Goal: Task Accomplishment & Management: Manage account settings

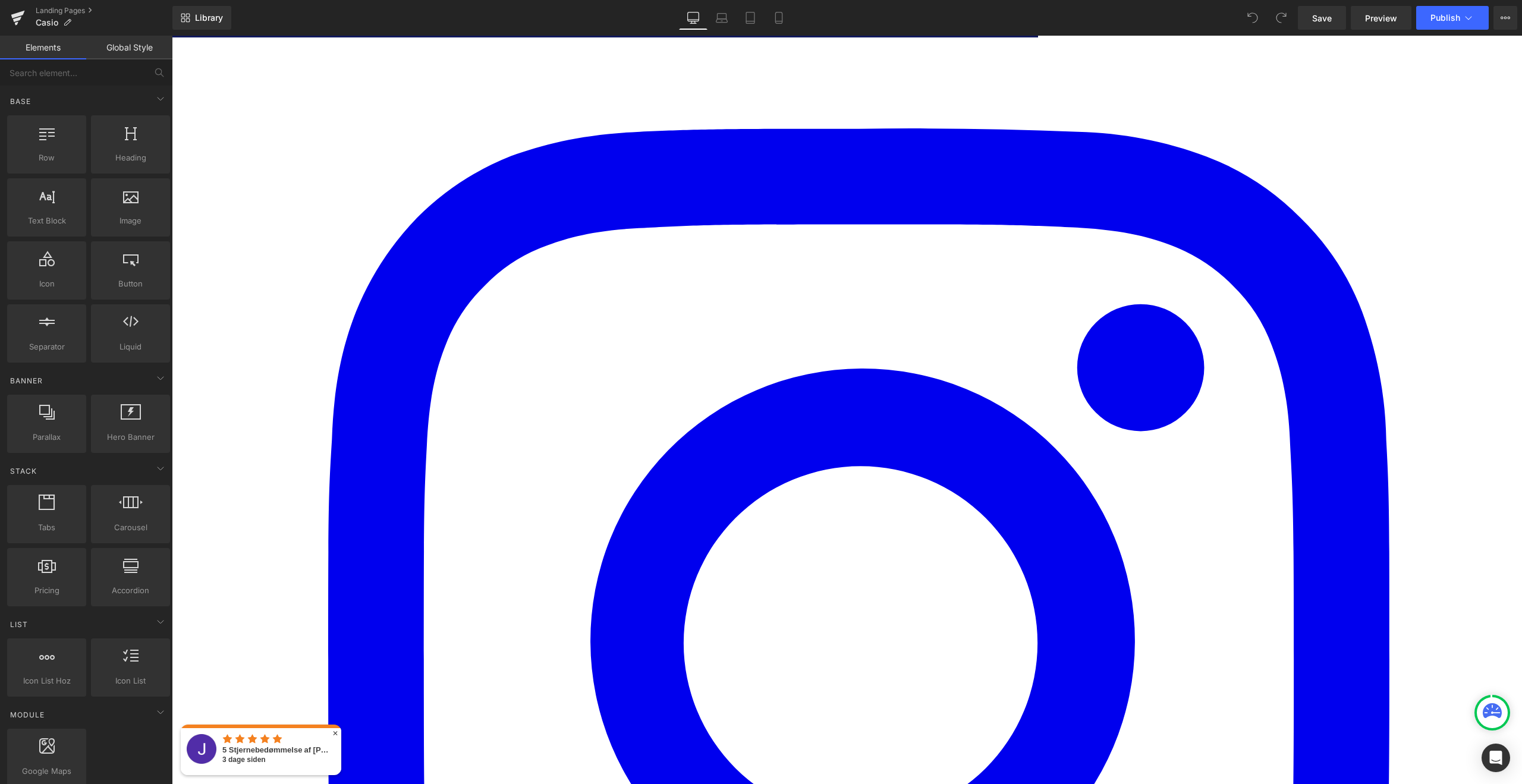
scroll to position [4310, 0]
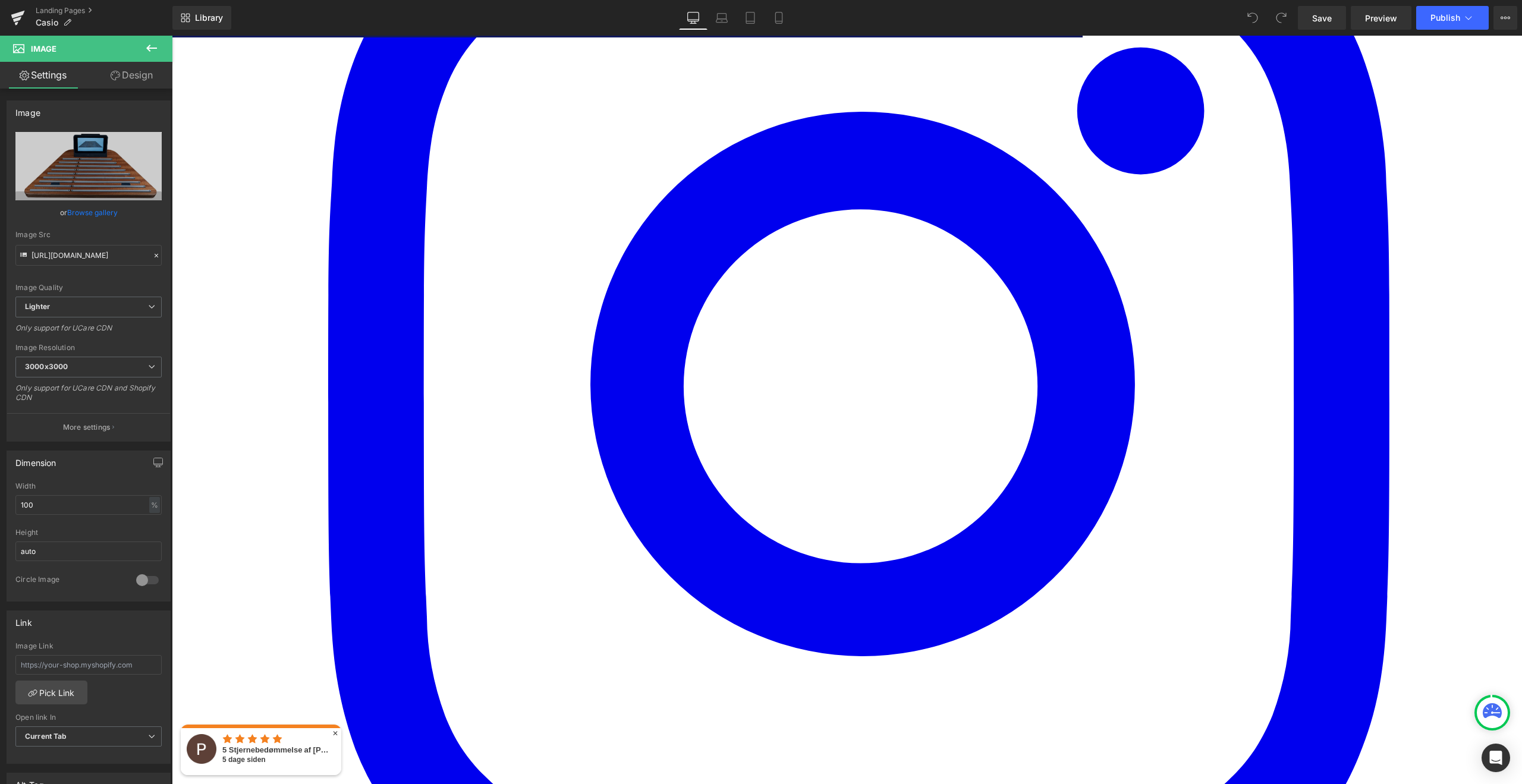
scroll to position [4597, 0]
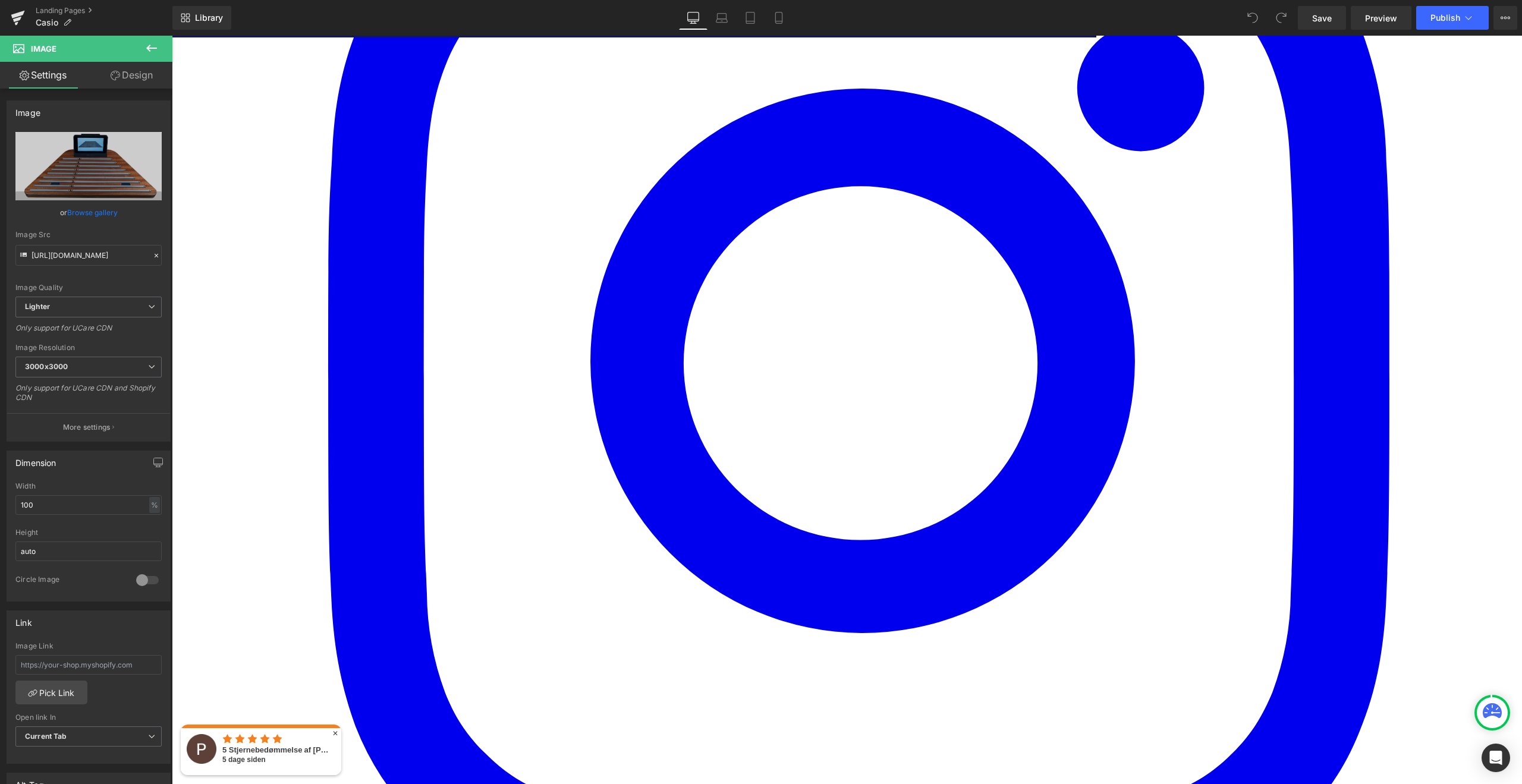
click at [172, 36] on icon at bounding box center [172, 36] width 0 height 0
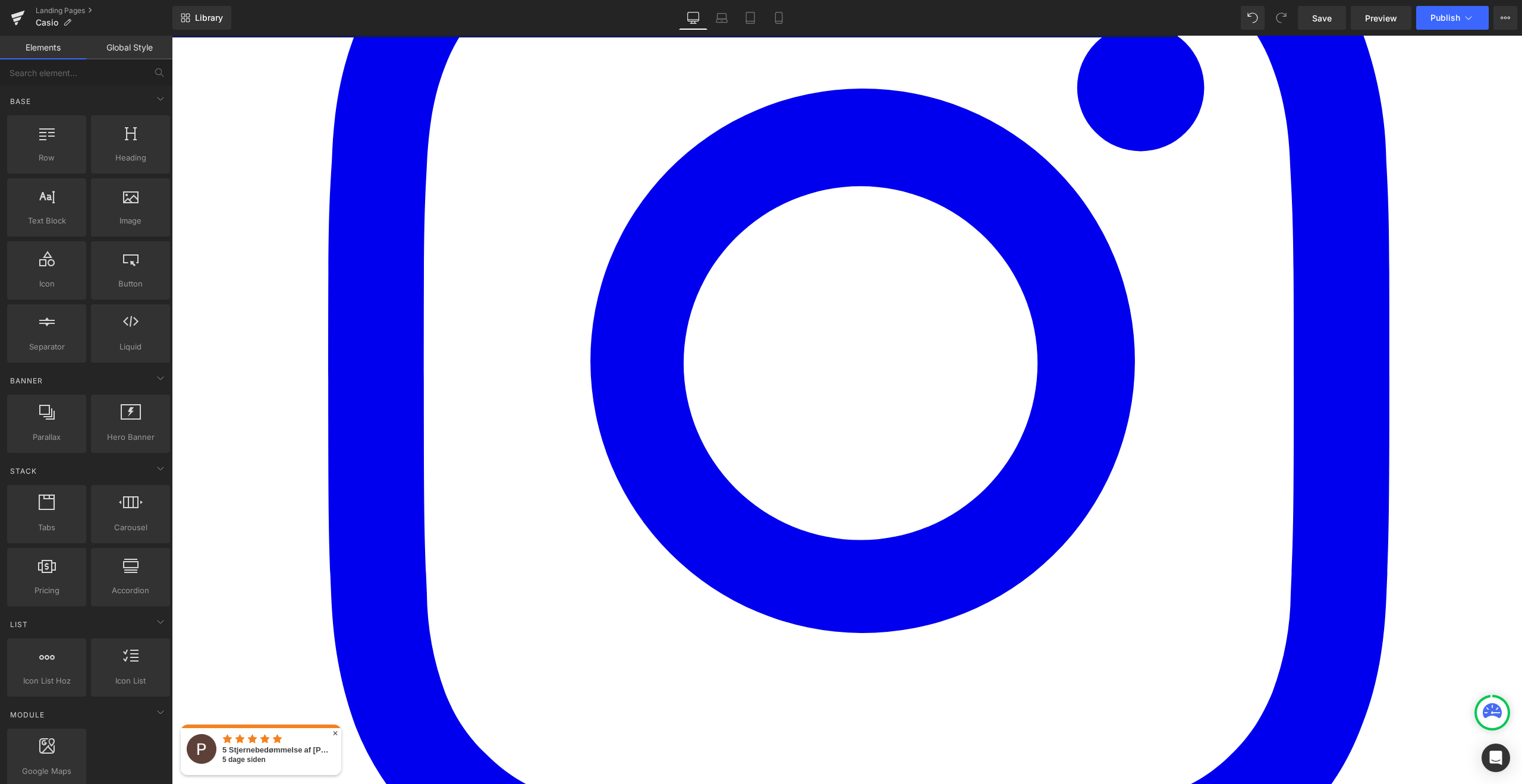
click at [172, 36] on icon at bounding box center [172, 36] width 0 height 0
click at [172, 36] on link at bounding box center [172, 36] width 0 height 0
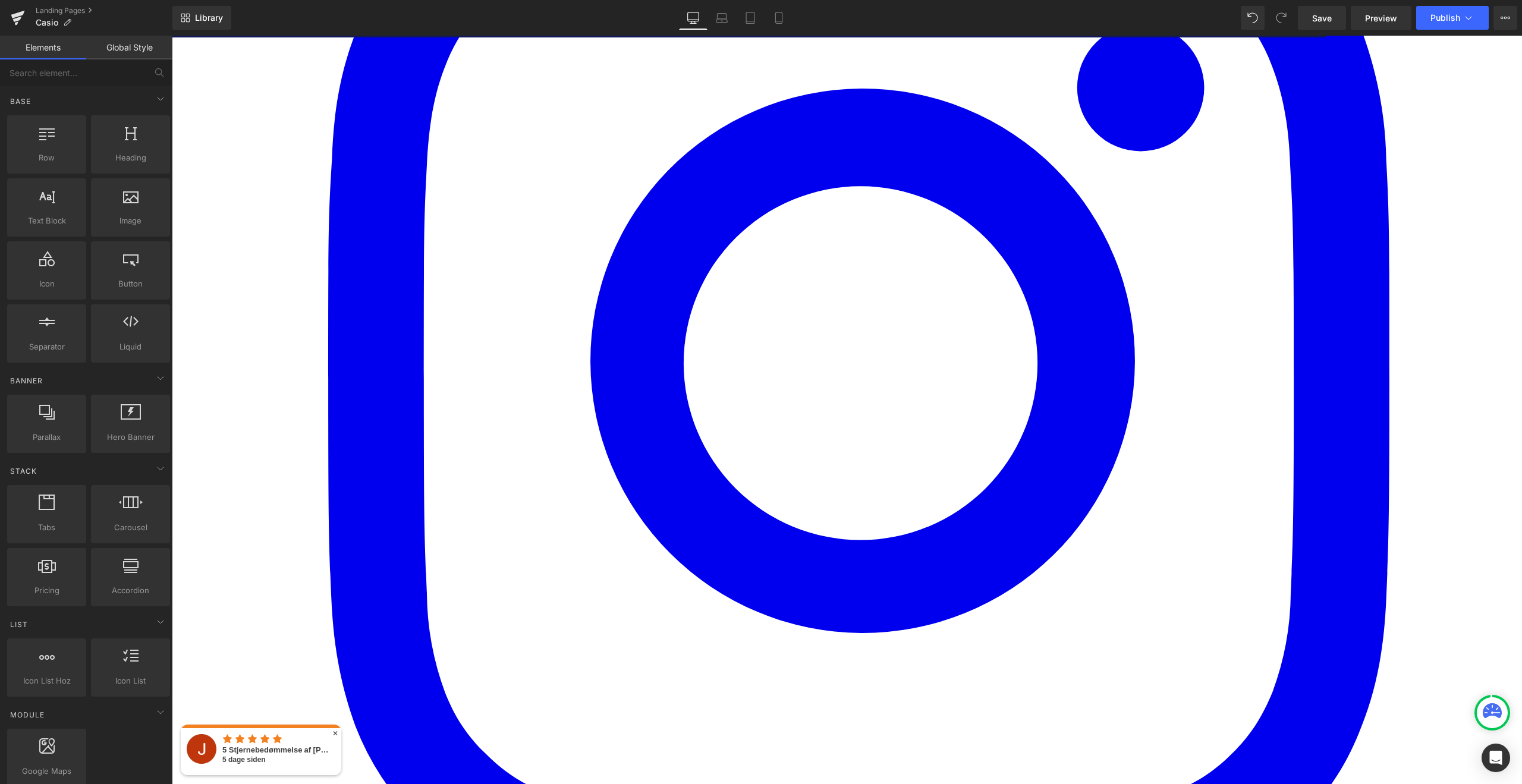
click at [172, 36] on icon at bounding box center [172, 36] width 0 height 0
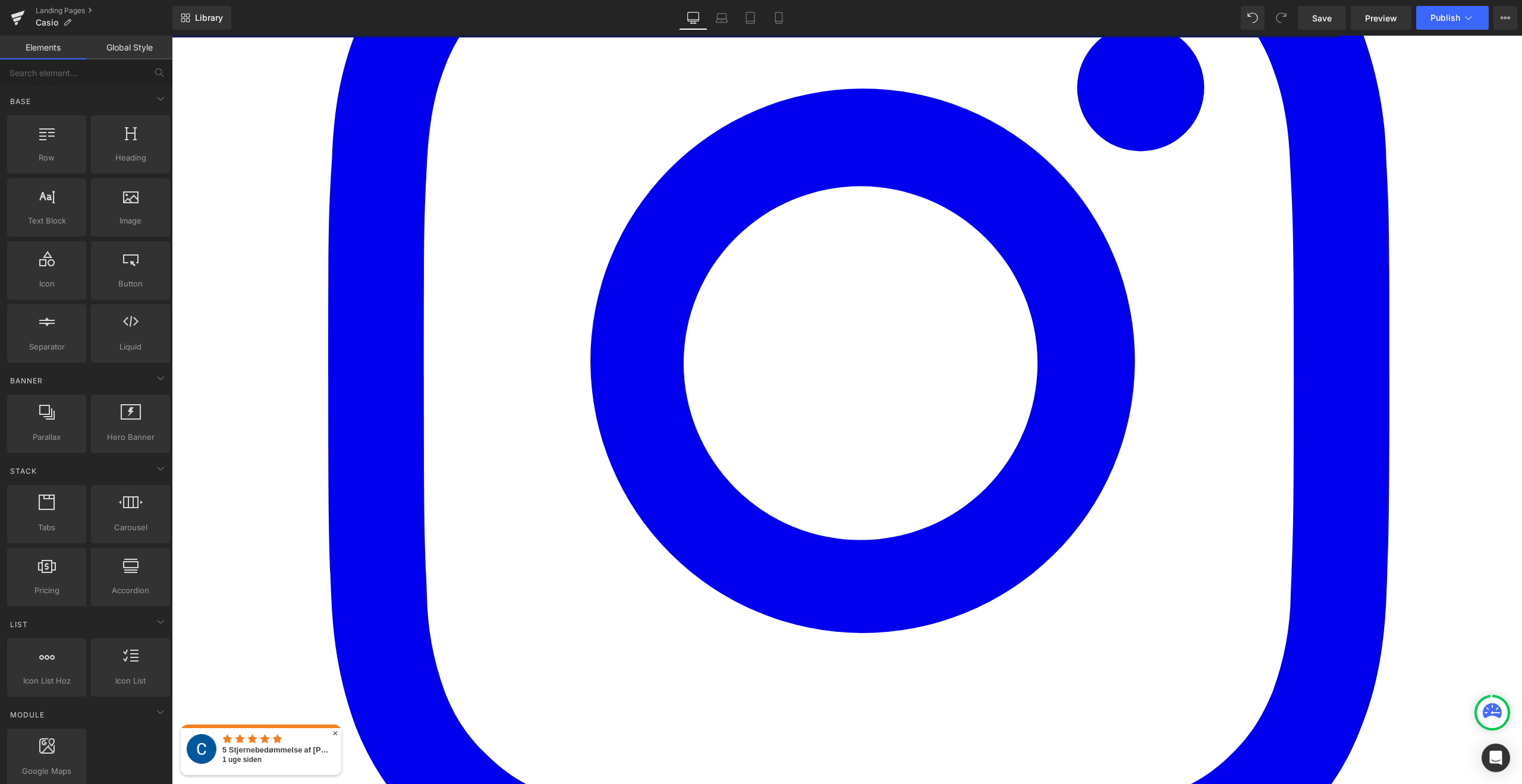
click at [172, 36] on icon at bounding box center [172, 36] width 0 height 0
click at [172, 36] on link at bounding box center [172, 36] width 0 height 0
click at [172, 36] on icon at bounding box center [172, 36] width 0 height 0
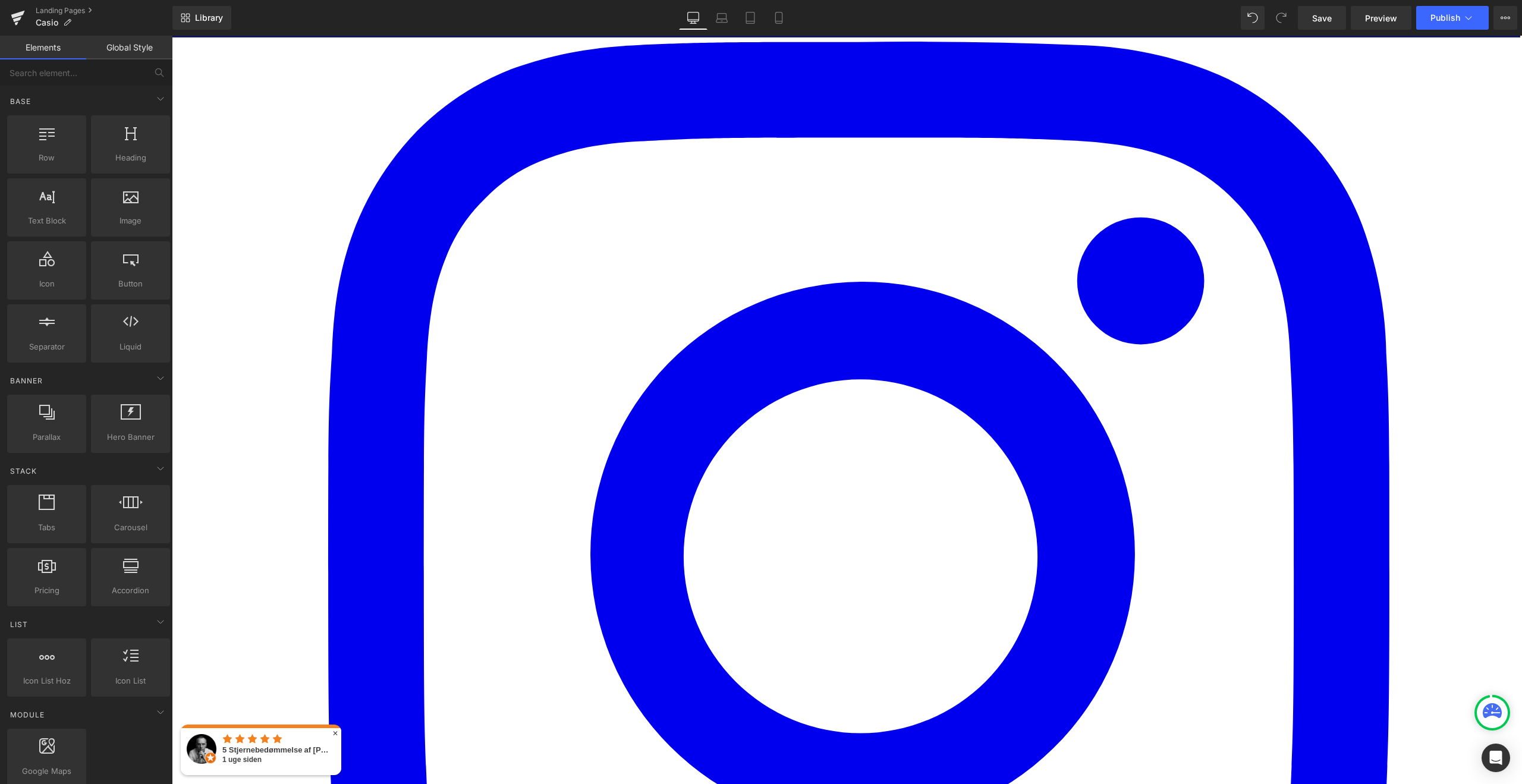
click at [172, 36] on icon at bounding box center [172, 36] width 0 height 0
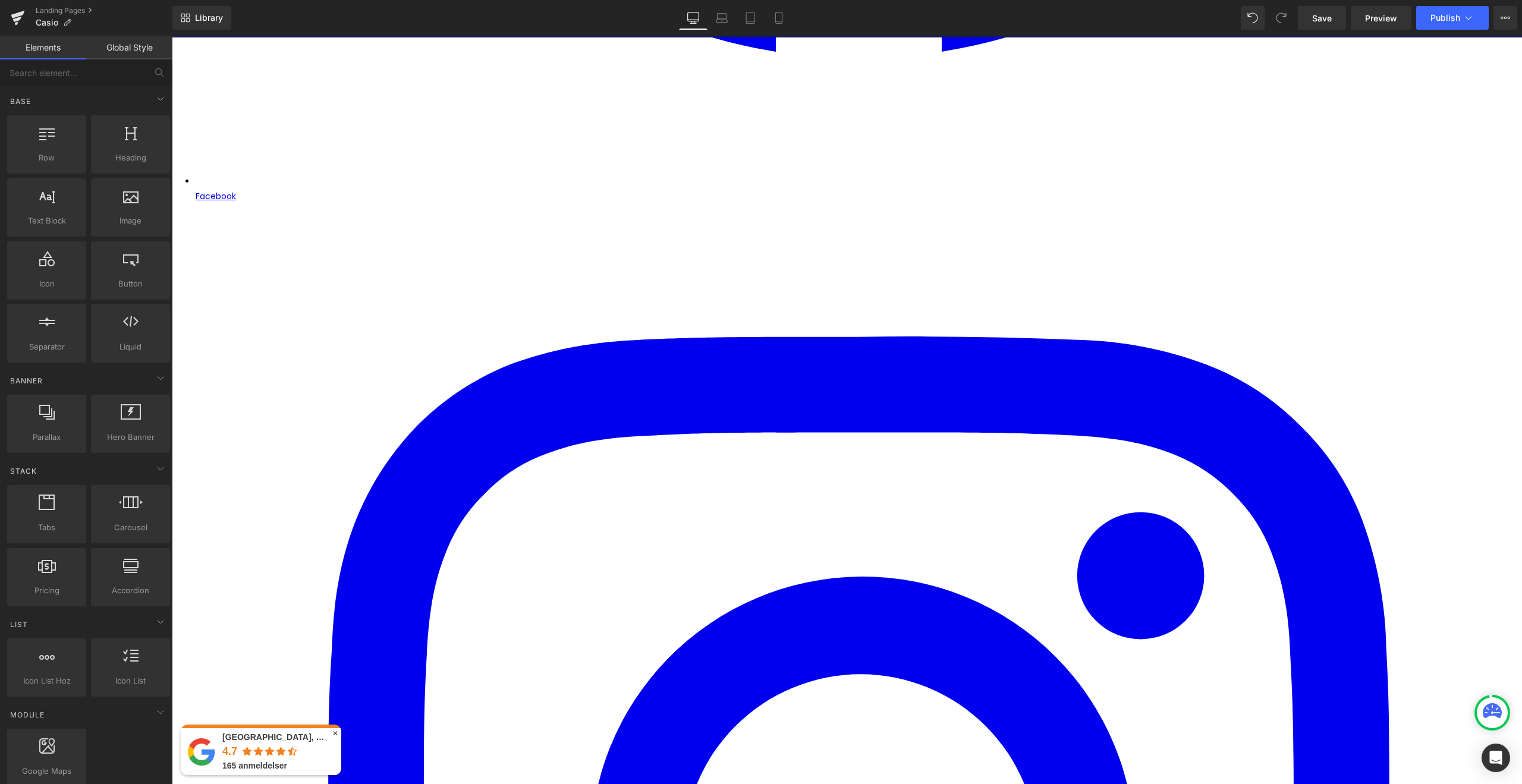
scroll to position [4384, 0]
